Goal: Transaction & Acquisition: Purchase product/service

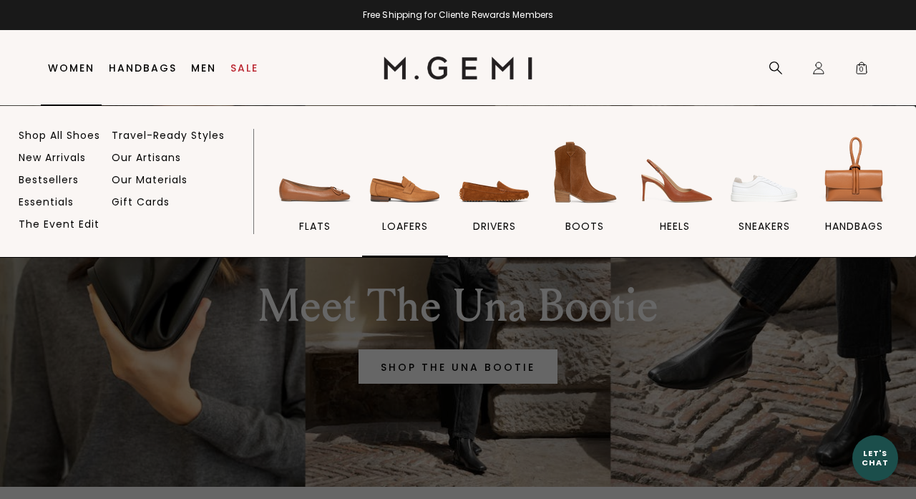
click at [408, 192] on img at bounding box center [405, 172] width 80 height 80
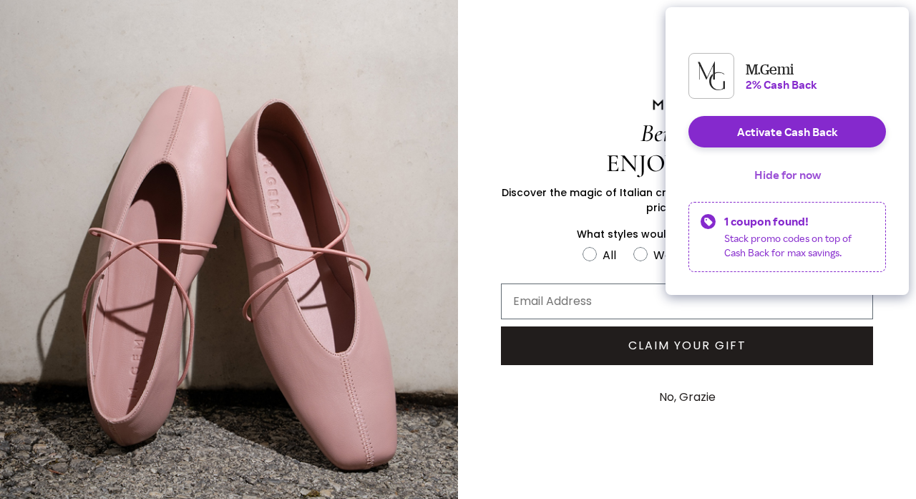
click at [776, 190] on button "Hide for now" at bounding box center [787, 174] width 89 height 31
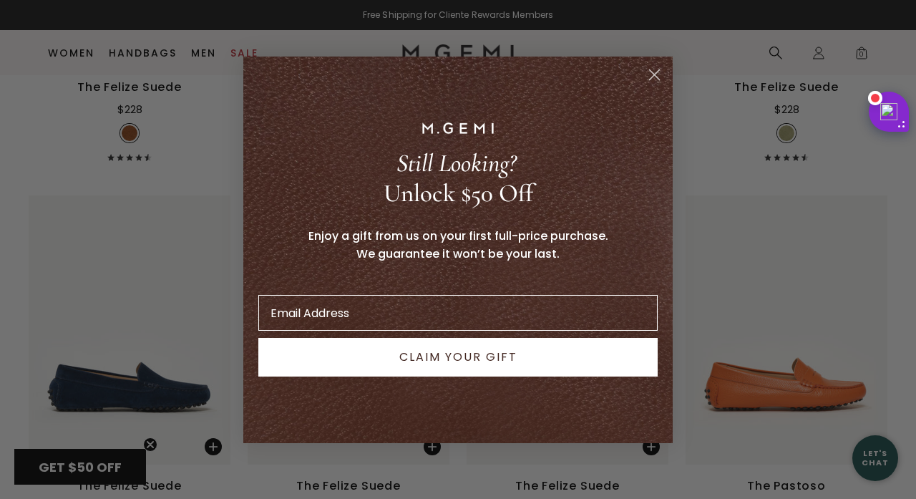
scroll to position [2927, 0]
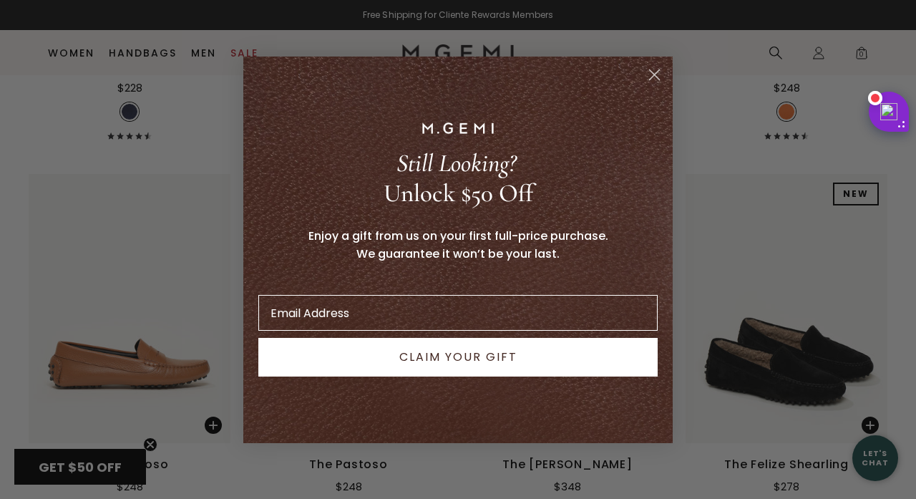
click at [656, 74] on circle "Close dialog" at bounding box center [655, 74] width 24 height 24
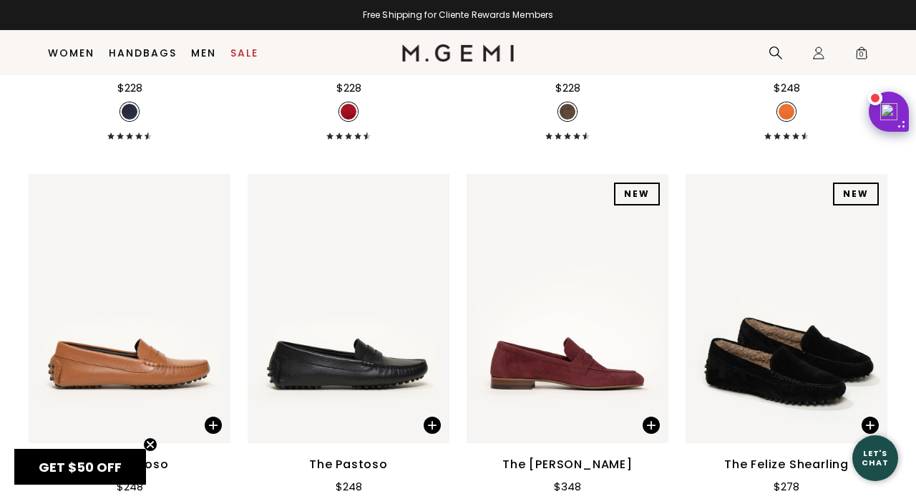
click at [150, 445] on icon "Close teaser" at bounding box center [150, 445] width 6 height 6
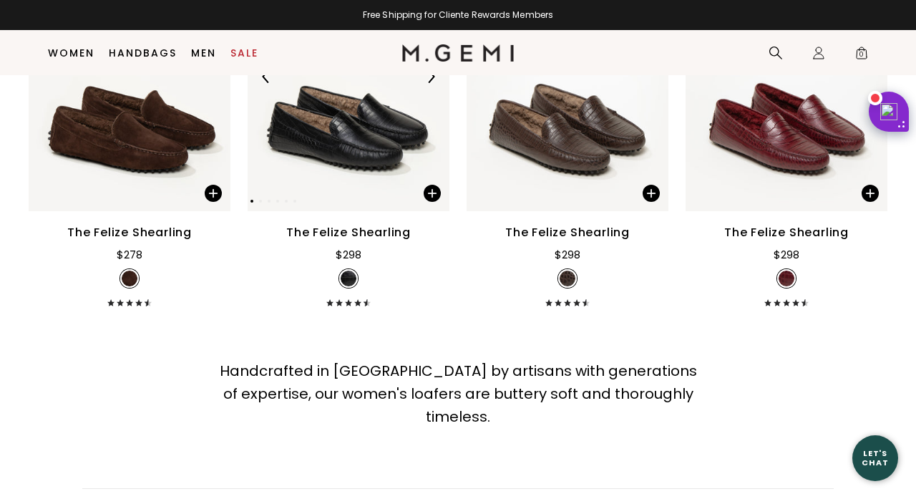
scroll to position [3639, 0]
